Goal: Information Seeking & Learning: Learn about a topic

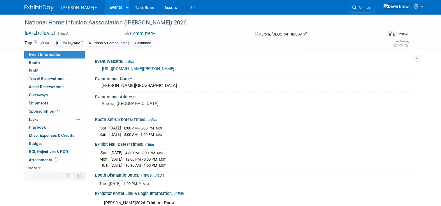
click at [105, 6] on link "Events" at bounding box center [115, 7] width 21 height 15
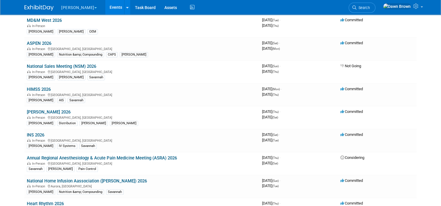
scroll to position [175, 0]
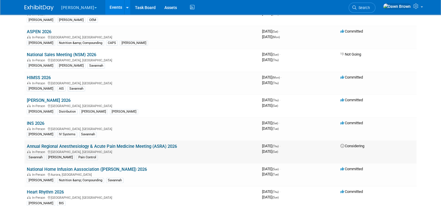
click at [96, 145] on link "Annual Regional Anesthesiology & Acute Pain Medicine Meeting (ASRA) 2026" at bounding box center [102, 146] width 150 height 5
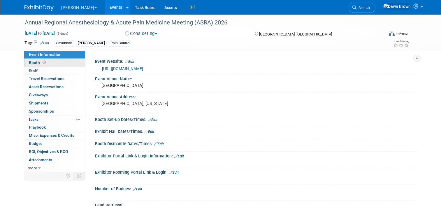
click at [33, 62] on span "Booth" at bounding box center [38, 62] width 18 height 5
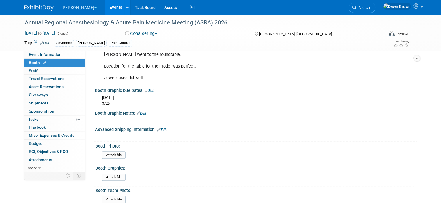
scroll to position [158, 0]
click at [45, 56] on span "Event Information" at bounding box center [45, 54] width 33 height 5
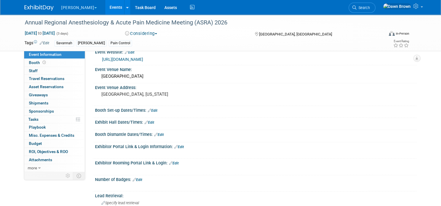
scroll to position [0, 0]
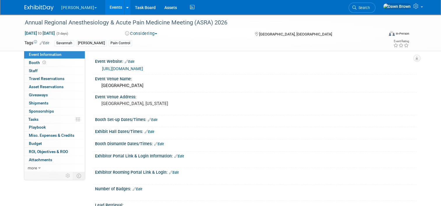
click at [259, 140] on div "Booth Dismantle Dates/Times: Edit" at bounding box center [255, 144] width 321 height 8
click at [287, 128] on div "Exhibit Hall Dates/Times: Edit" at bounding box center [255, 131] width 321 height 8
click at [229, 121] on div "Booth Set-up Dates/Times: Edit" at bounding box center [255, 119] width 321 height 8
